Goal: Task Accomplishment & Management: Complete application form

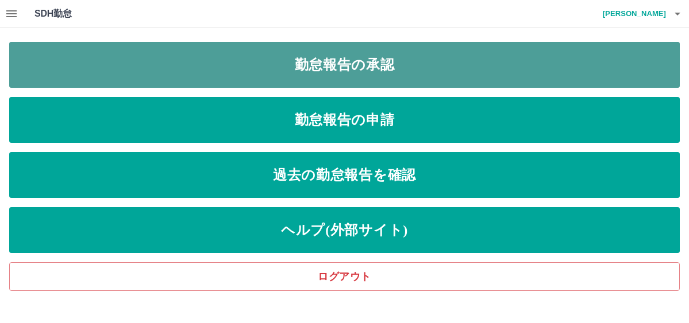
click at [313, 57] on link "勤怠報告の承認" at bounding box center [344, 65] width 671 height 46
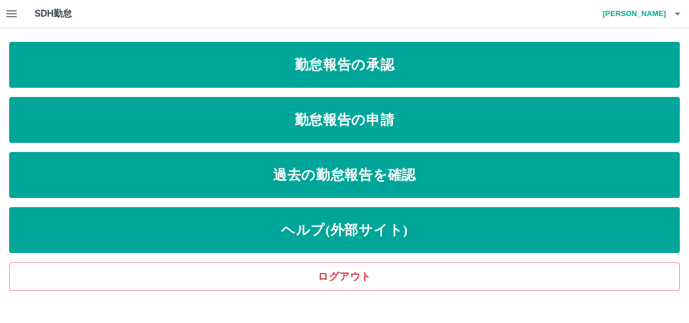
click at [13, 8] on icon "button" at bounding box center [12, 14] width 14 height 14
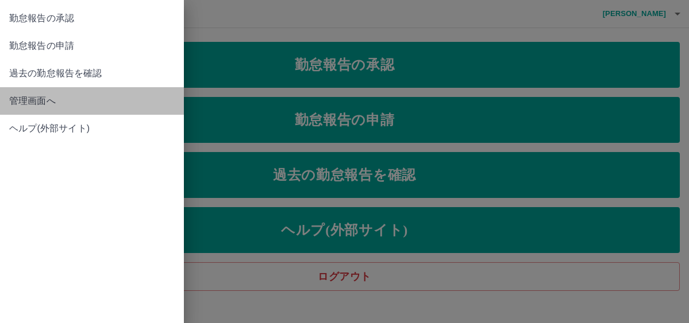
click at [47, 107] on span "管理画面へ" at bounding box center [91, 101] width 165 height 14
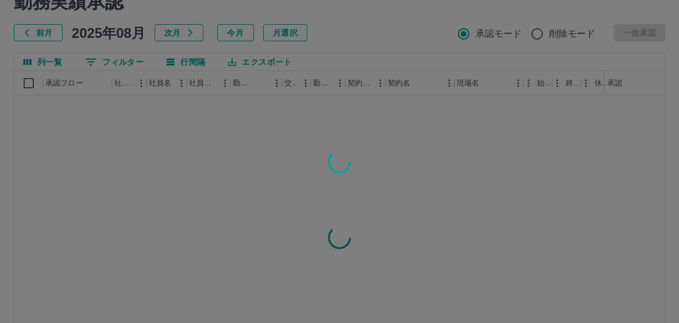
scroll to position [162, 0]
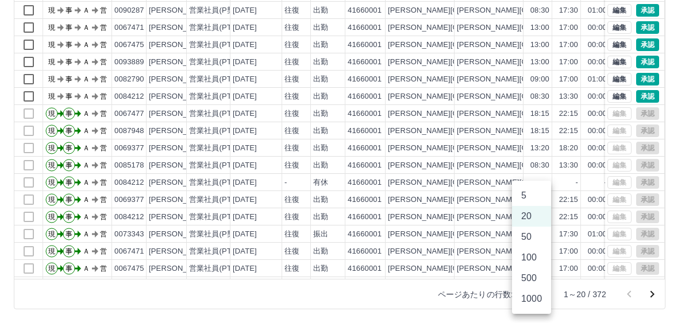
click at [537, 293] on body "SDH勤怠 [PERSON_NAME] 勤務実績承認 前月 [DATE] 次月 今月 月選択 承認モード 削除モード 一括承認 列一覧 0 フィルター 行間隔…" at bounding box center [344, 81] width 689 height 486
click at [528, 259] on li "100" at bounding box center [531, 258] width 39 height 21
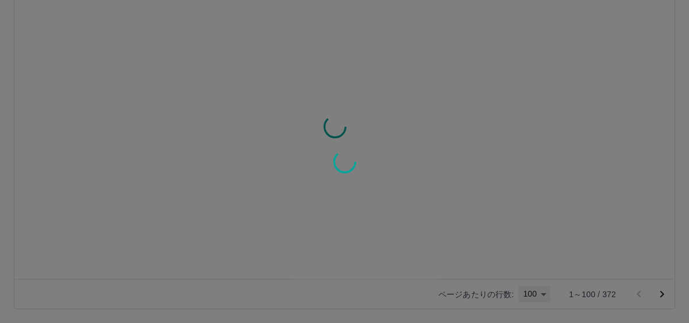
type input "***"
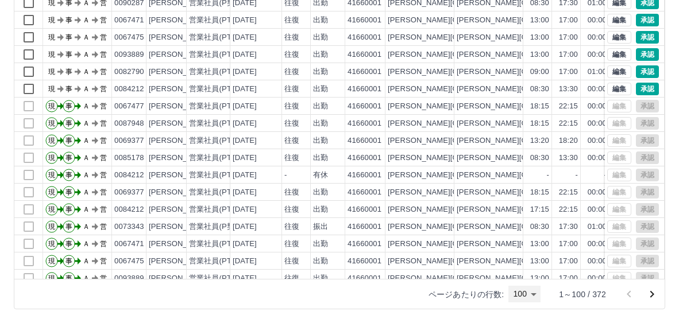
scroll to position [0, 0]
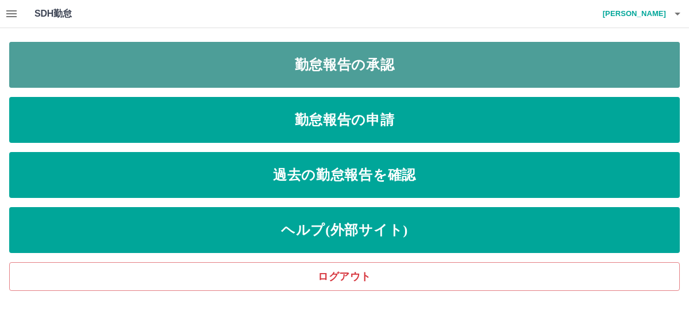
click at [222, 60] on link "勤怠報告の承認" at bounding box center [344, 65] width 671 height 46
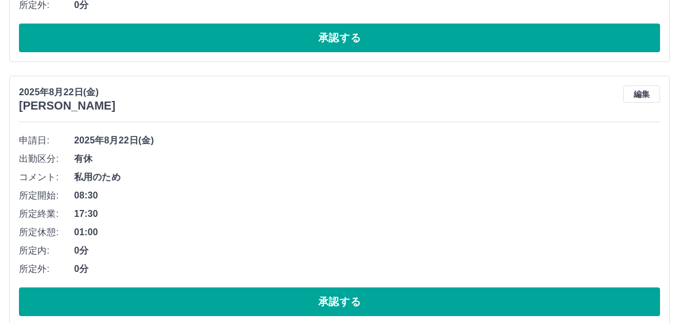
scroll to position [2298, 0]
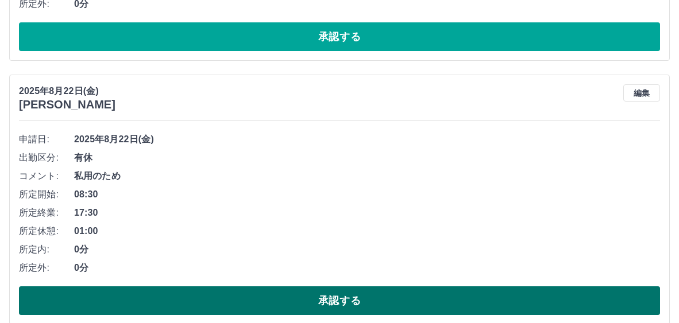
click at [359, 303] on button "承認する" at bounding box center [339, 301] width 641 height 29
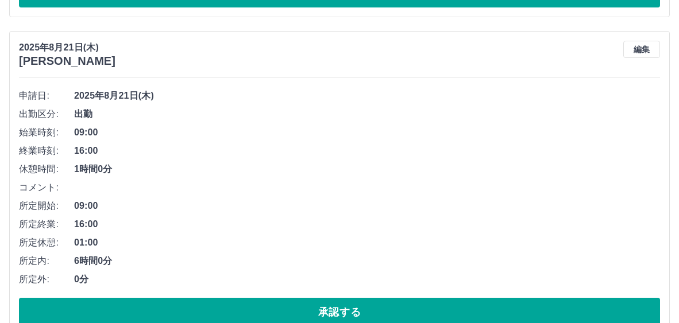
scroll to position [2370, 0]
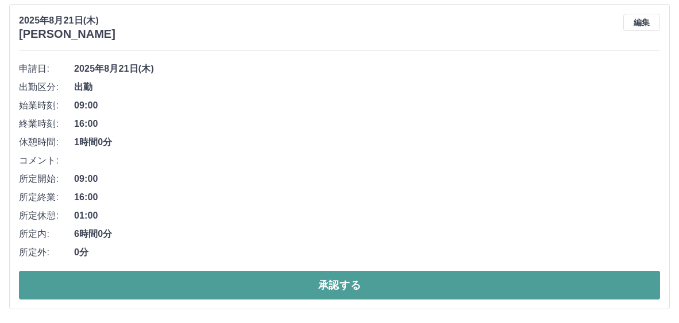
click at [317, 291] on button "承認する" at bounding box center [339, 285] width 641 height 29
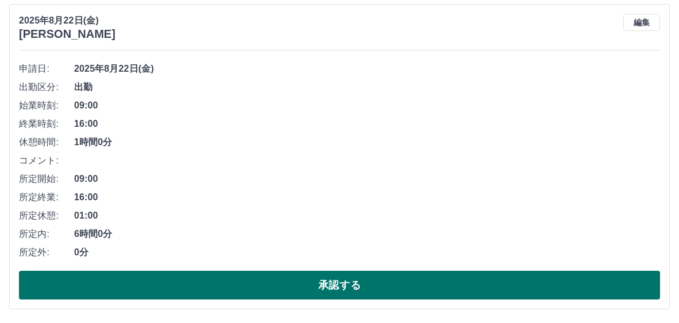
click at [355, 280] on button "承認する" at bounding box center [339, 285] width 641 height 29
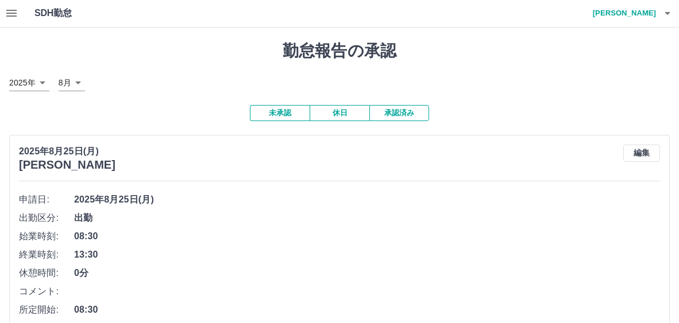
scroll to position [0, 0]
click at [15, 16] on icon "button" at bounding box center [11, 13] width 10 height 7
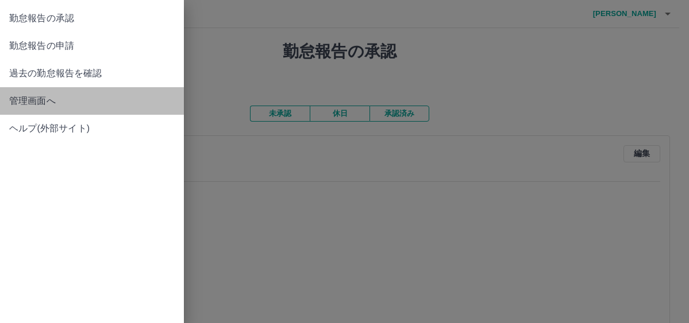
click at [43, 102] on span "管理画面へ" at bounding box center [91, 101] width 165 height 14
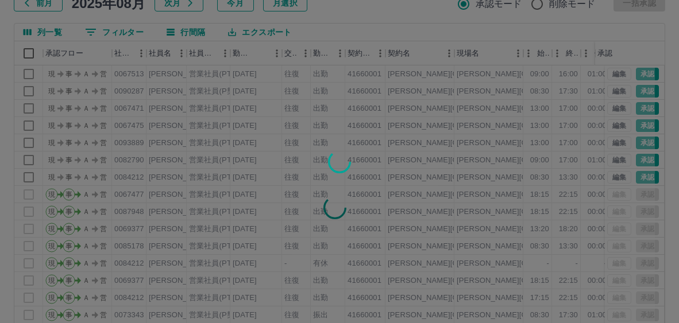
scroll to position [162, 0]
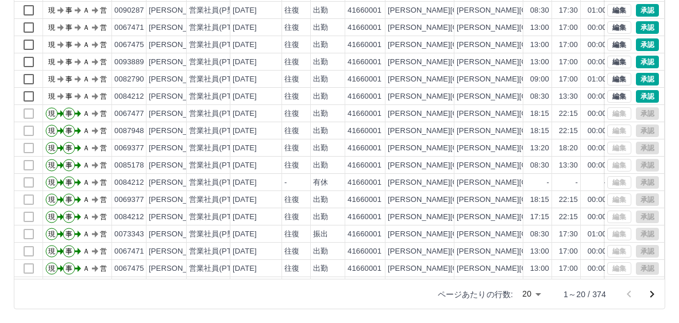
click at [536, 295] on body "SDH勤怠 [PERSON_NAME] 勤務実績承認 前月 [DATE] 次月 今月 月選択 承認モード 削除モード 一括承認 列一覧 0 フィルター 行間隔…" at bounding box center [339, 81] width 679 height 486
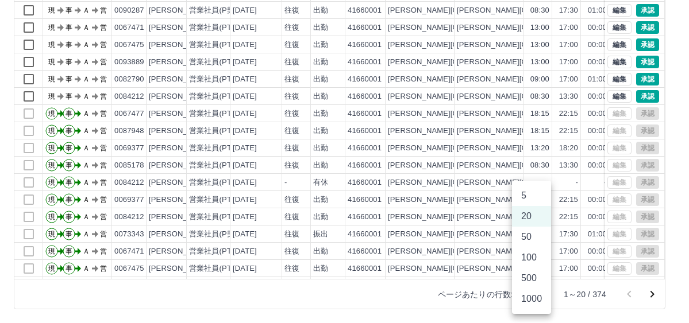
click at [531, 263] on li "100" at bounding box center [531, 258] width 39 height 21
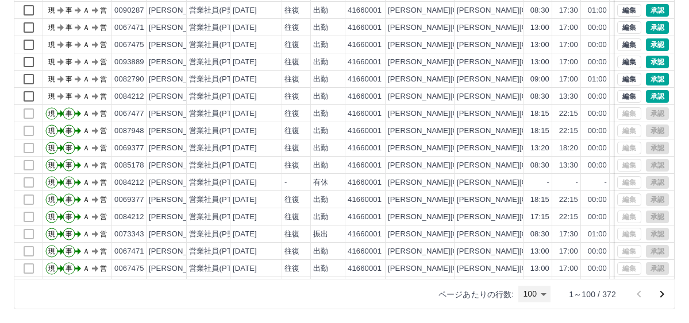
type input "***"
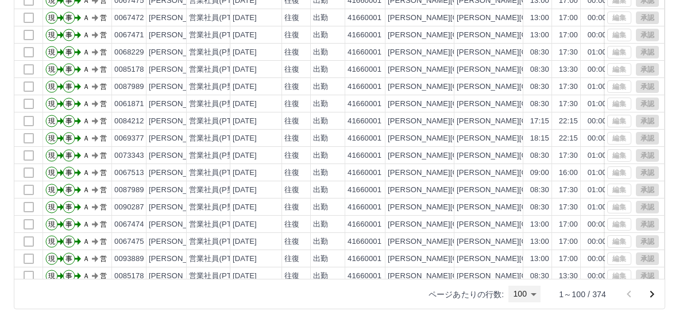
scroll to position [644, 0]
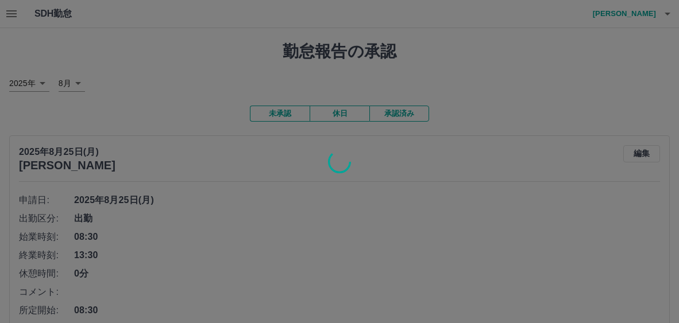
click at [393, 216] on div at bounding box center [339, 161] width 679 height 323
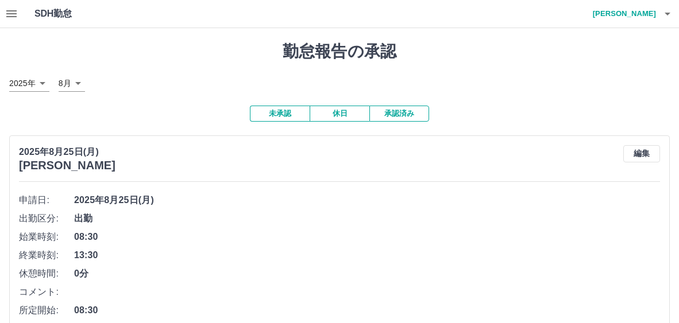
scroll to position [115, 0]
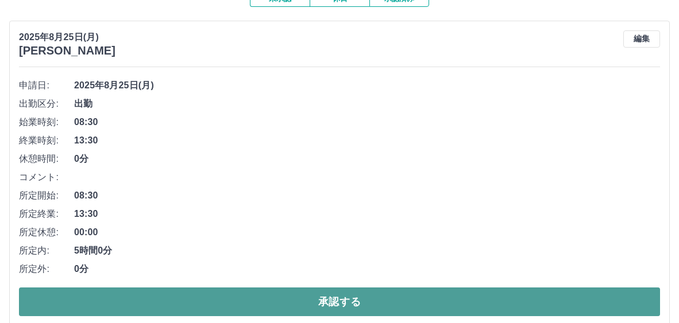
click at [337, 298] on button "承認する" at bounding box center [339, 302] width 641 height 29
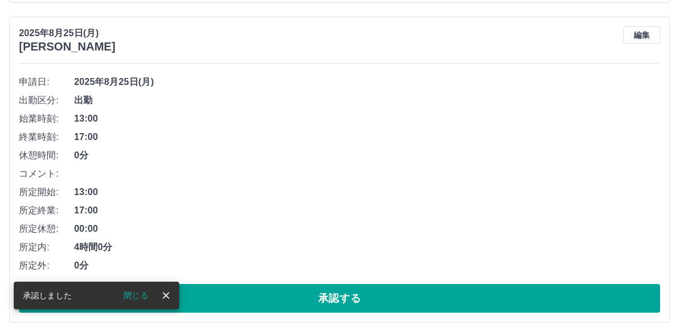
scroll to position [1731, 0]
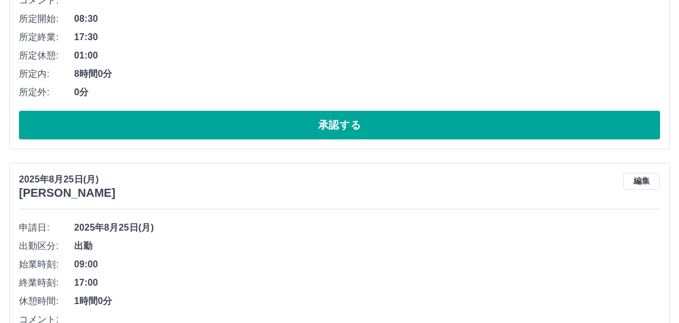
scroll to position [1731, 0]
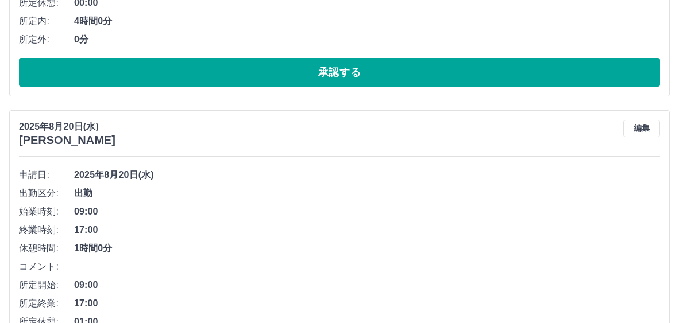
scroll to position [2051, 0]
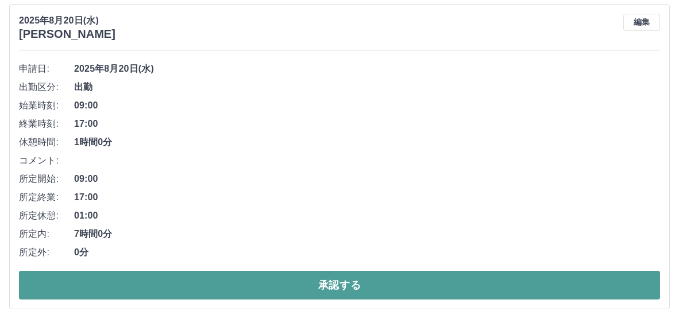
click at [343, 282] on button "承認する" at bounding box center [339, 285] width 641 height 29
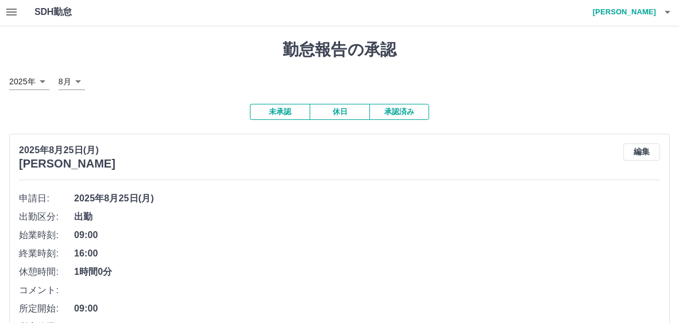
scroll to position [0, 0]
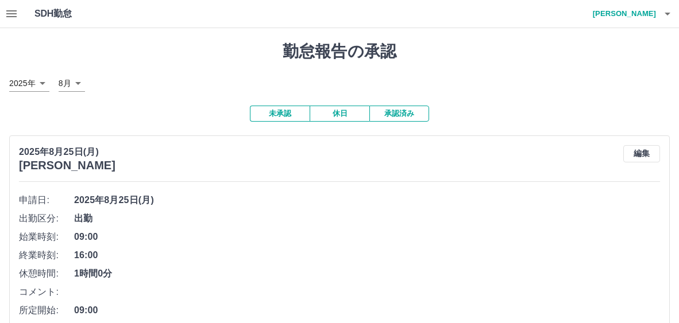
click at [17, 14] on icon "button" at bounding box center [12, 14] width 14 height 14
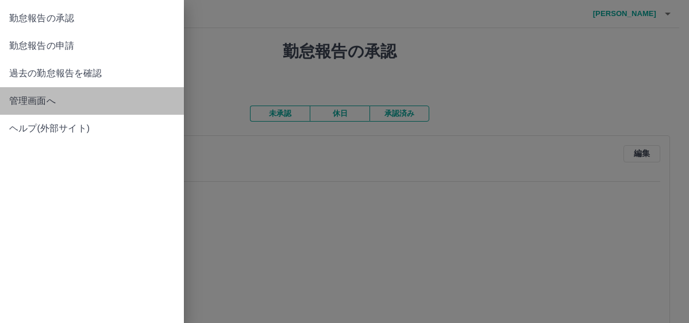
click at [35, 98] on span "管理画面へ" at bounding box center [91, 101] width 165 height 14
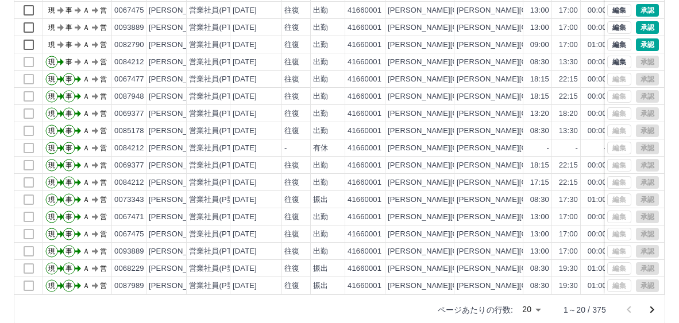
scroll to position [162, 0]
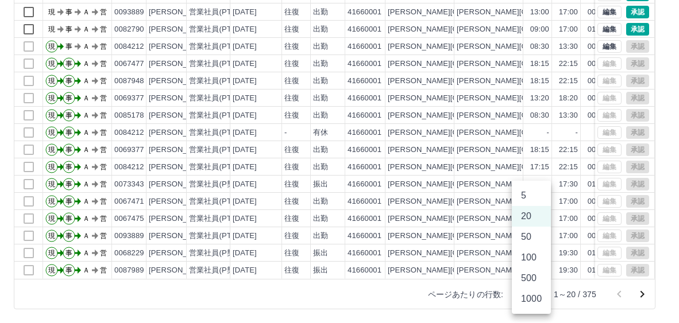
click at [540, 293] on body "SDH勤怠 岡本　裕子 勤務実績承認 前月 2025年08月 次月 今月 月選択 承認モード 削除モード 一括承認 列一覧 0 フィルター 行間隔 エクスポー…" at bounding box center [339, 81] width 679 height 486
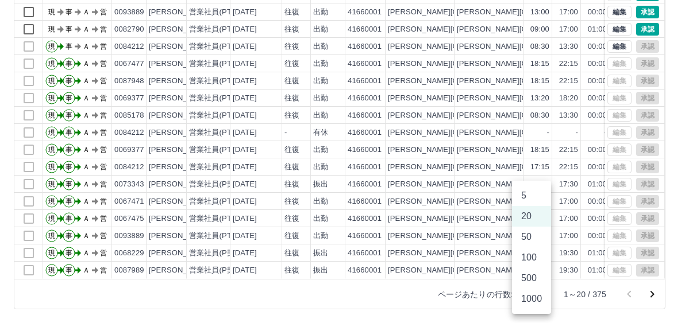
click at [530, 255] on li "100" at bounding box center [531, 258] width 39 height 21
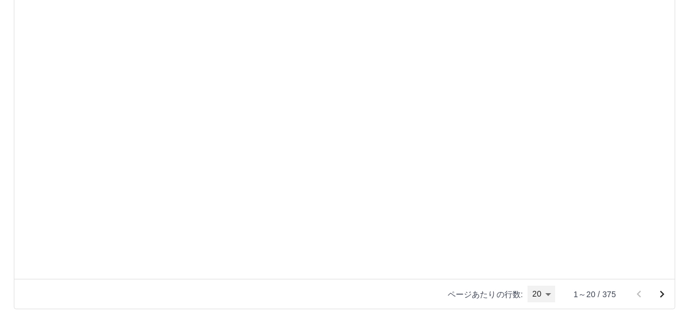
type input "***"
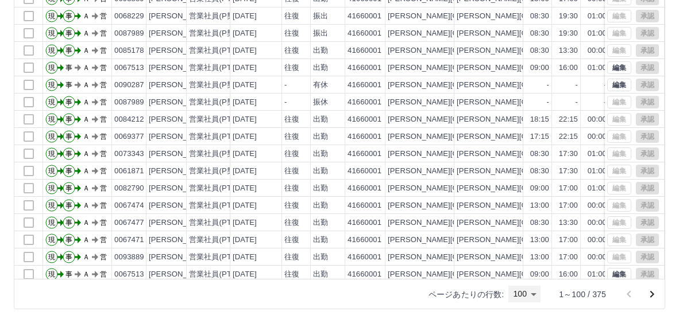
scroll to position [345, 0]
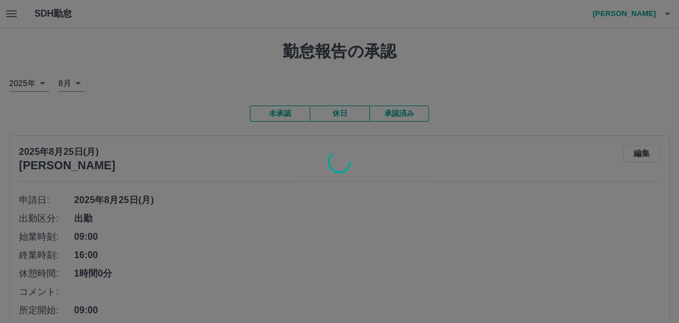
click at [13, 14] on div at bounding box center [339, 161] width 679 height 323
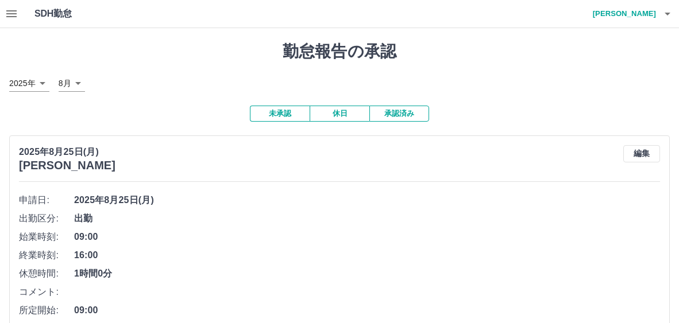
click at [15, 16] on icon "button" at bounding box center [11, 13] width 10 height 7
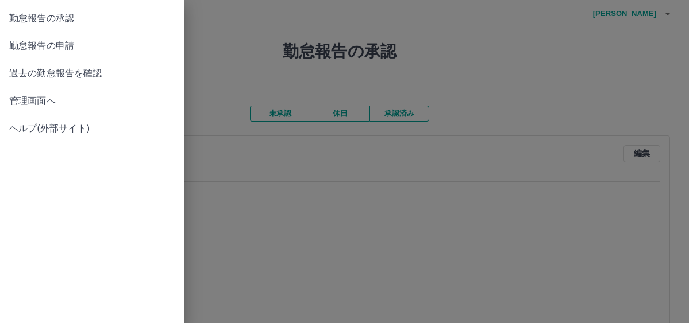
click at [40, 43] on span "勤怠報告の申請" at bounding box center [91, 46] width 165 height 14
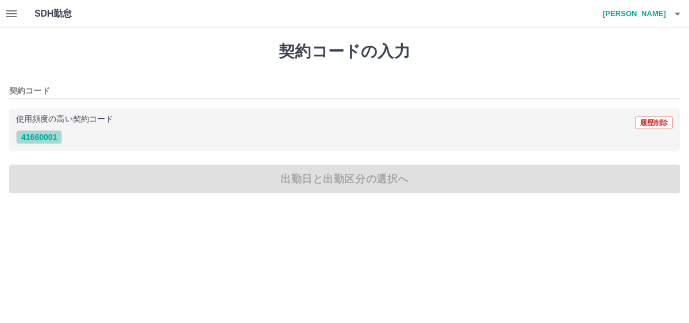
click at [53, 135] on button "41660001" at bounding box center [39, 137] width 46 height 14
type input "********"
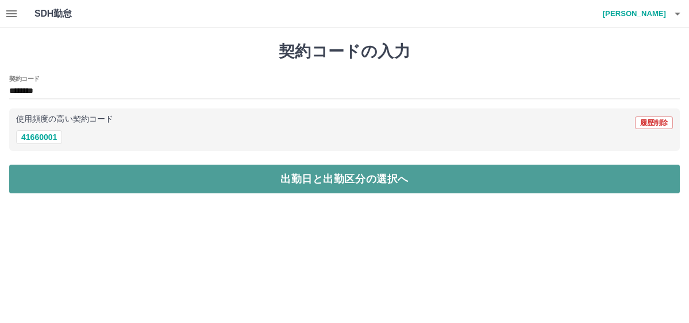
click at [310, 174] on button "出勤日と出勤区分の選択へ" at bounding box center [344, 179] width 671 height 29
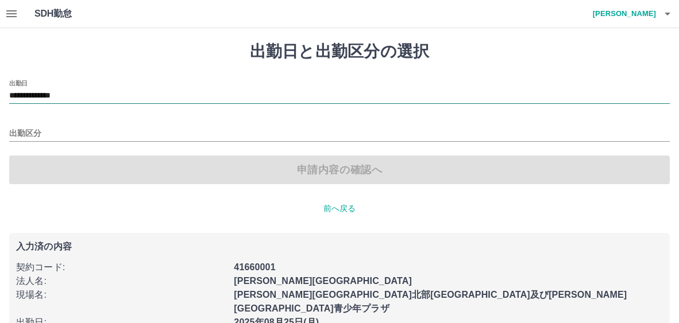
click at [103, 90] on input "**********" at bounding box center [339, 96] width 661 height 14
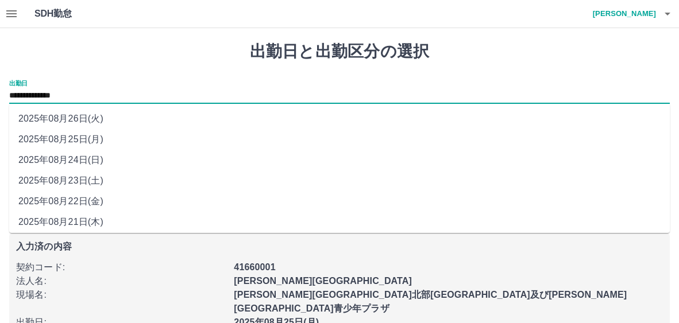
click at [98, 201] on li "2025年08月22日(金)" at bounding box center [339, 201] width 661 height 21
type input "**********"
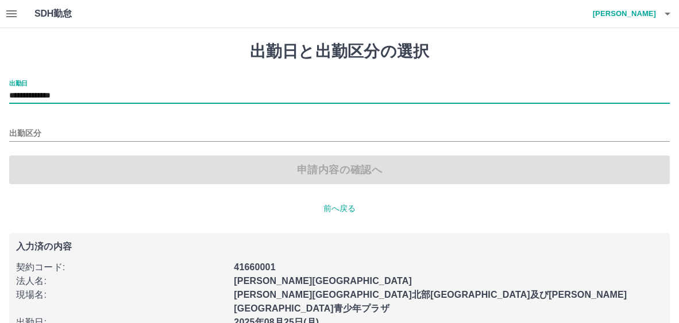
click at [61, 126] on div "出勤区分" at bounding box center [339, 130] width 661 height 24
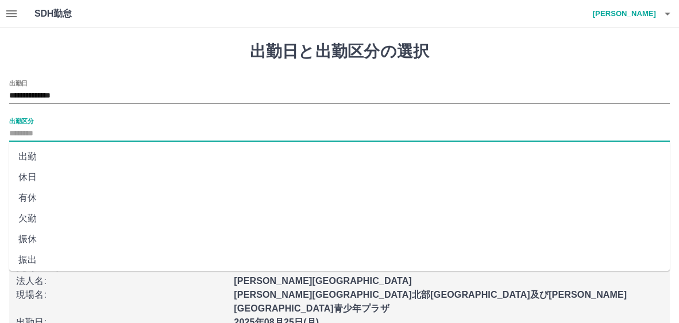
click at [59, 128] on input "出勤区分" at bounding box center [339, 134] width 661 height 14
click at [38, 197] on li "有休" at bounding box center [339, 198] width 661 height 21
type input "**"
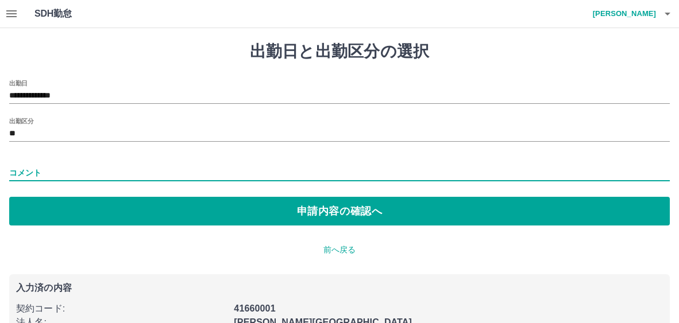
click at [103, 172] on input "コメント" at bounding box center [339, 173] width 661 height 17
type input "*****"
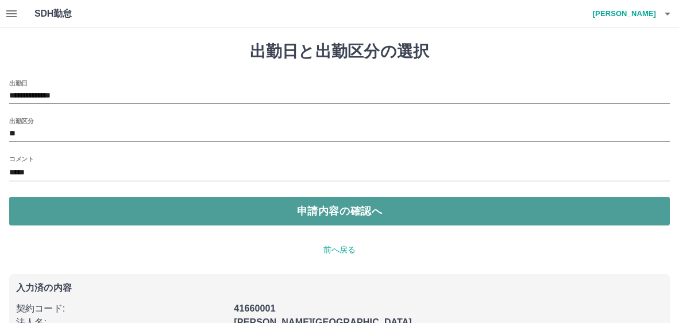
click at [269, 217] on button "申請内容の確認へ" at bounding box center [339, 211] width 661 height 29
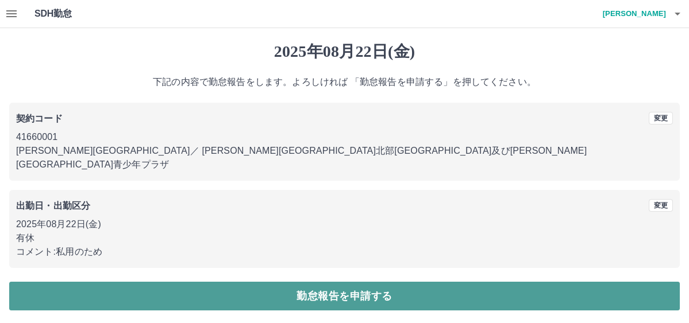
click at [392, 283] on button "勤怠報告を申請する" at bounding box center [344, 296] width 671 height 29
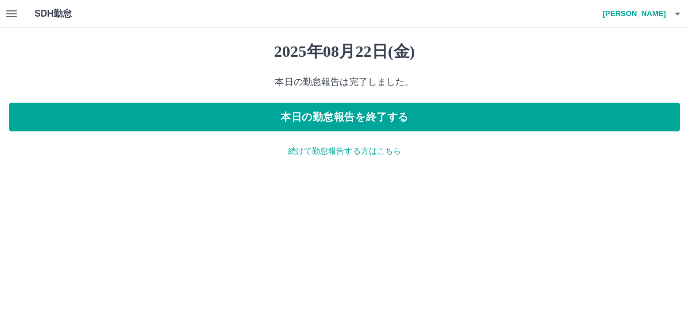
click at [358, 152] on p "続けて勤怠報告する方はこちら" at bounding box center [344, 151] width 671 height 12
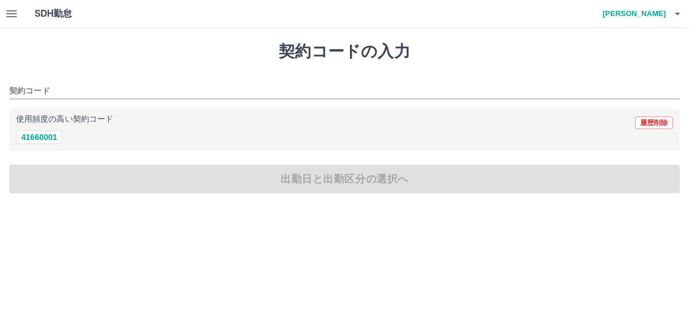
click at [225, 207] on html "SDH勤怠 岡本　裕子 契約コードの入力 契約コード 使用頻度の高い契約コード 履歴削除 41660001 出勤日と出勤区分の選択へ SDH勤怠" at bounding box center [344, 103] width 689 height 207
click at [13, 9] on icon "button" at bounding box center [12, 14] width 14 height 14
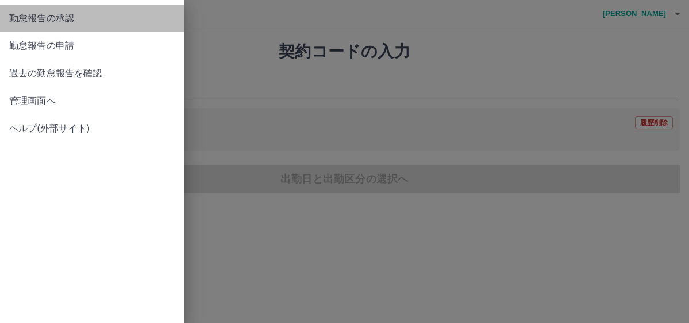
click at [58, 18] on span "勤怠報告の承認" at bounding box center [91, 18] width 165 height 14
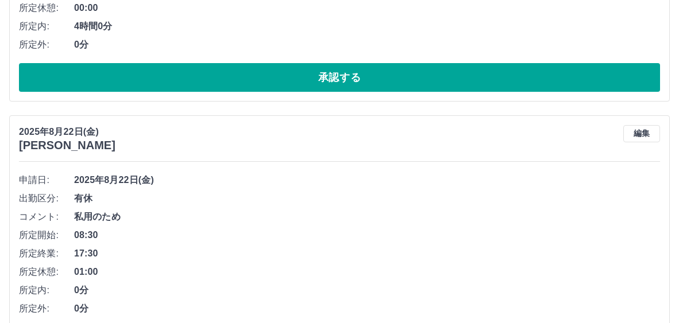
scroll to position [1995, 0]
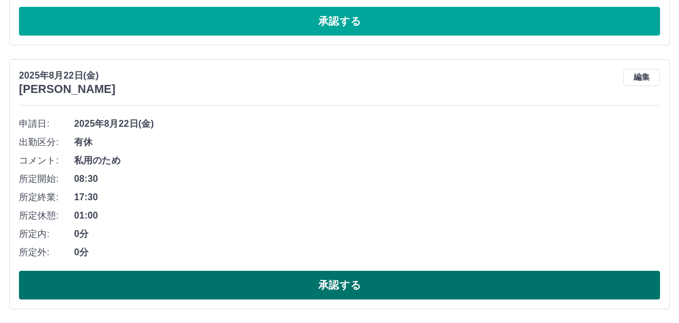
click at [360, 284] on button "承認する" at bounding box center [339, 285] width 641 height 29
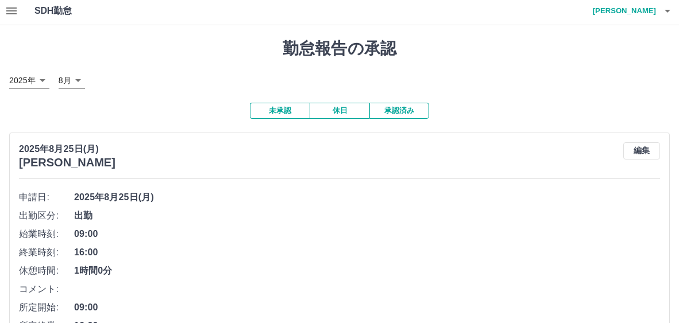
scroll to position [0, 0]
